Goal: Task Accomplishment & Management: Manage account settings

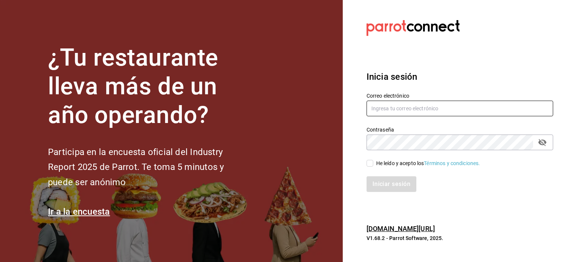
click at [446, 109] on input "text" at bounding box center [460, 108] width 187 height 16
type input "[EMAIL_ADDRESS][DOMAIN_NAME]"
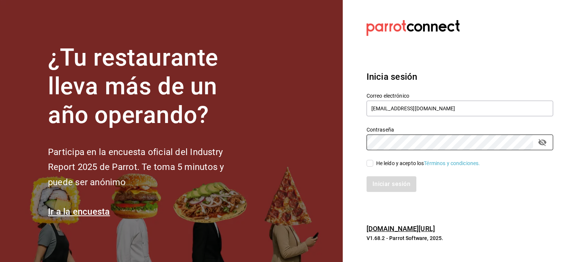
click at [370, 164] on input "He leído y acepto los Términos y condiciones." at bounding box center [370, 163] width 7 height 7
checkbox input "true"
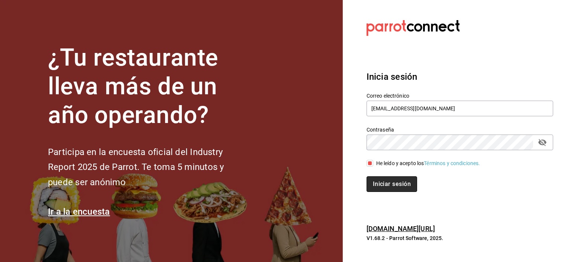
click at [401, 185] on button "Iniciar sesión" at bounding box center [392, 184] width 51 height 16
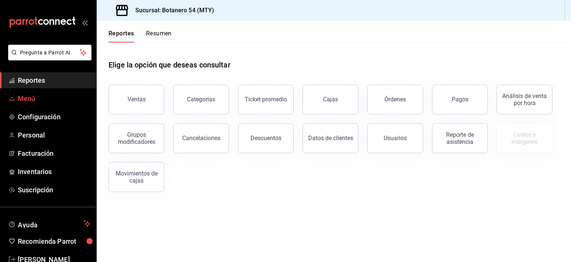
click at [22, 100] on span "Menú" at bounding box center [54, 98] width 73 height 10
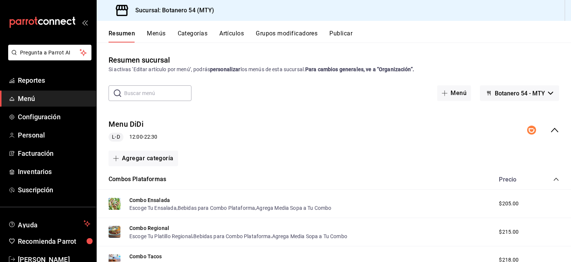
click at [553, 129] on icon "collapse-menu-row" at bounding box center [555, 129] width 9 height 9
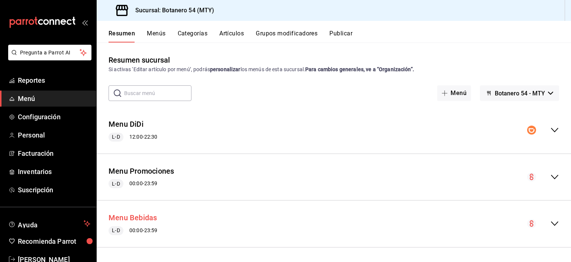
click at [147, 218] on button "Menu Bebidas" at bounding box center [133, 217] width 49 height 11
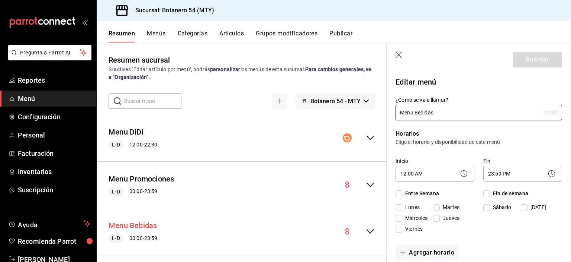
checkbox input "true"
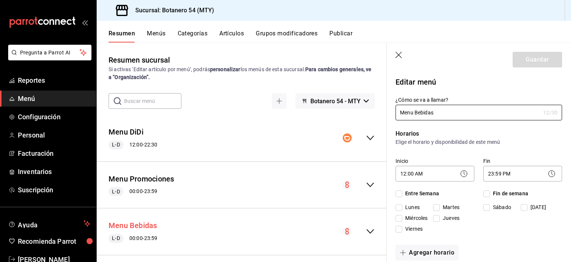
checkbox input "true"
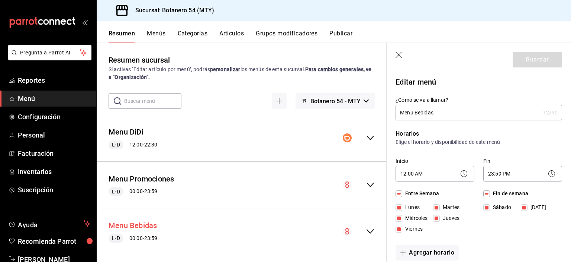
click at [145, 226] on button "Menu Bebidas" at bounding box center [133, 225] width 49 height 11
click at [398, 55] on icon "button" at bounding box center [399, 55] width 7 height 7
checkbox input "false"
type input "1755572482575"
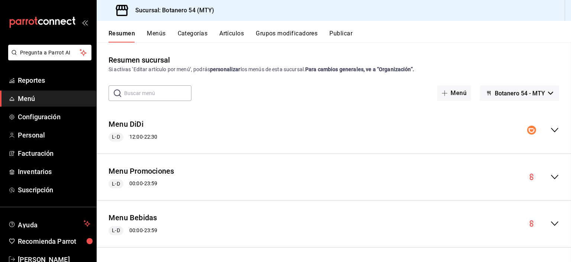
checkbox input "false"
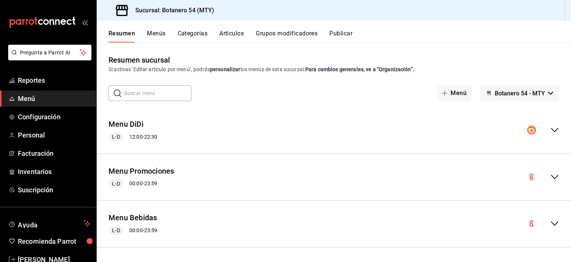
checkbox input "false"
click at [145, 215] on button "Menu Bebidas" at bounding box center [133, 217] width 49 height 11
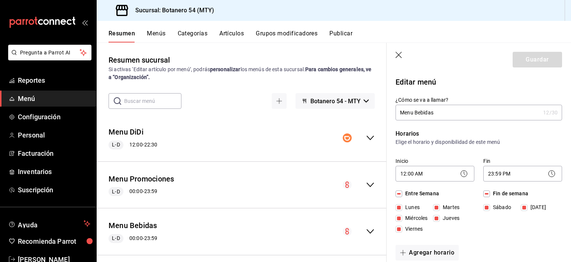
click at [401, 55] on icon "button" at bounding box center [399, 55] width 7 height 7
checkbox input "false"
type input "1755572488209"
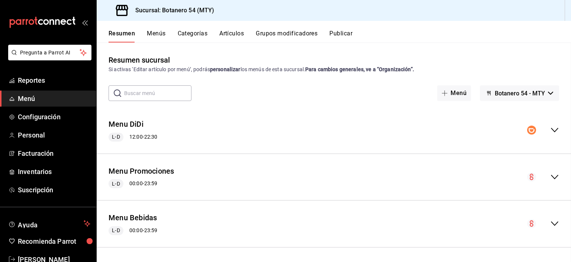
checkbox input "false"
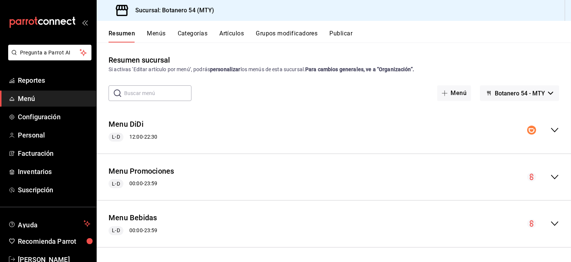
checkbox input "false"
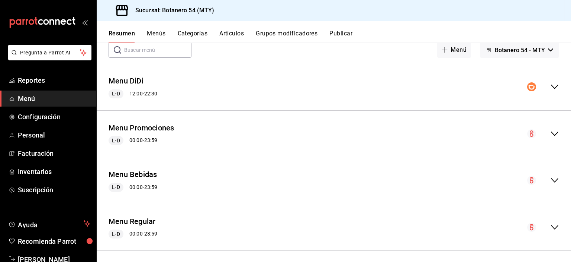
scroll to position [47, 0]
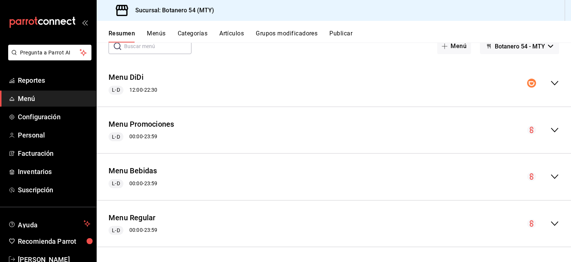
click at [551, 178] on icon "collapse-menu-row" at bounding box center [554, 176] width 7 height 4
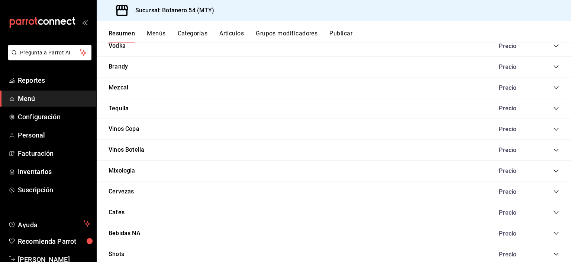
scroll to position [1123, 0]
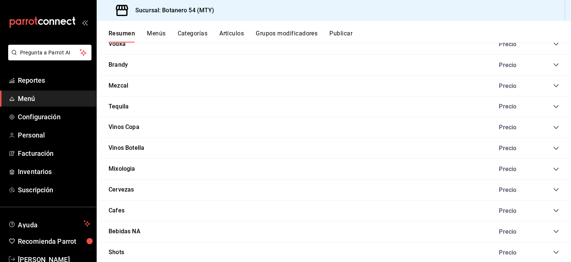
click at [147, 195] on div "Cervezas Precio" at bounding box center [334, 189] width 475 height 21
click at [554, 192] on icon "collapse-category-row" at bounding box center [557, 189] width 6 height 6
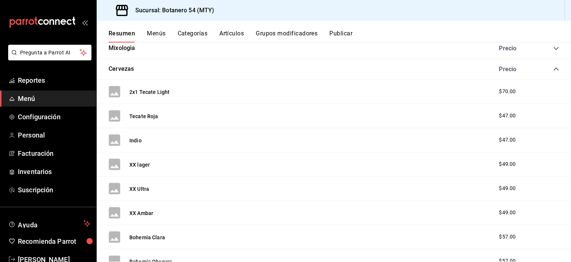
scroll to position [1244, 0]
click at [500, 95] on div "2x1 Tecate Light $70.00" at bounding box center [334, 91] width 475 height 24
click at [159, 94] on button "2x1 Tecate Light" at bounding box center [149, 90] width 40 height 7
click at [165, 95] on button "2x1 Tecate Light" at bounding box center [149, 90] width 40 height 7
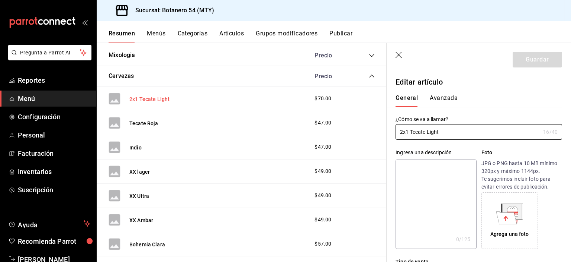
type input "$70.00"
radio input "false"
radio input "true"
click at [410, 134] on input "2x1 Tecate Light" at bounding box center [468, 131] width 145 height 15
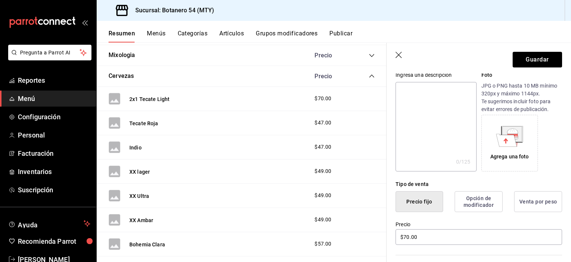
scroll to position [91, 0]
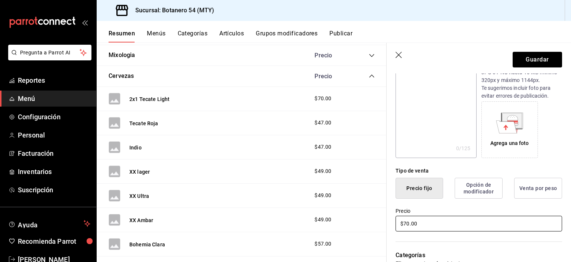
type input "Tecate Light"
click at [419, 225] on input "$70.00" at bounding box center [479, 223] width 167 height 16
type input "$7.00"
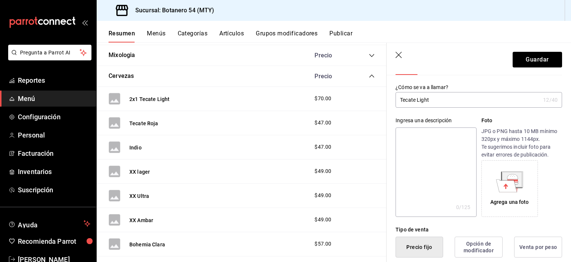
scroll to position [0, 0]
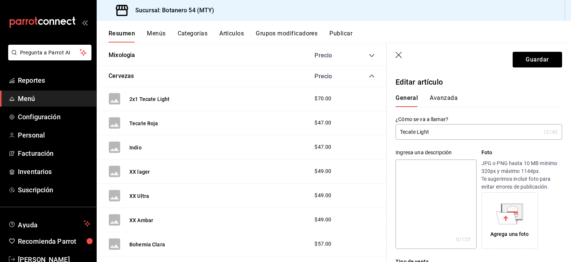
type input "$47.00"
click at [541, 63] on button "Guardar" at bounding box center [537, 60] width 49 height 16
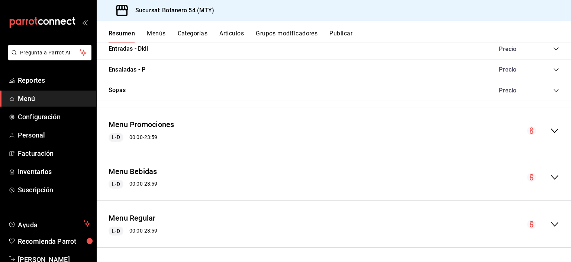
scroll to position [19, 0]
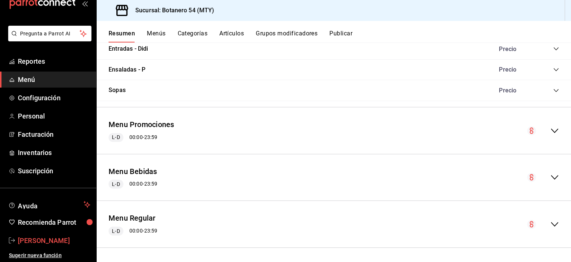
click at [51, 239] on span "[PERSON_NAME]" at bounding box center [54, 240] width 73 height 10
